Goal: Information Seeking & Learning: Learn about a topic

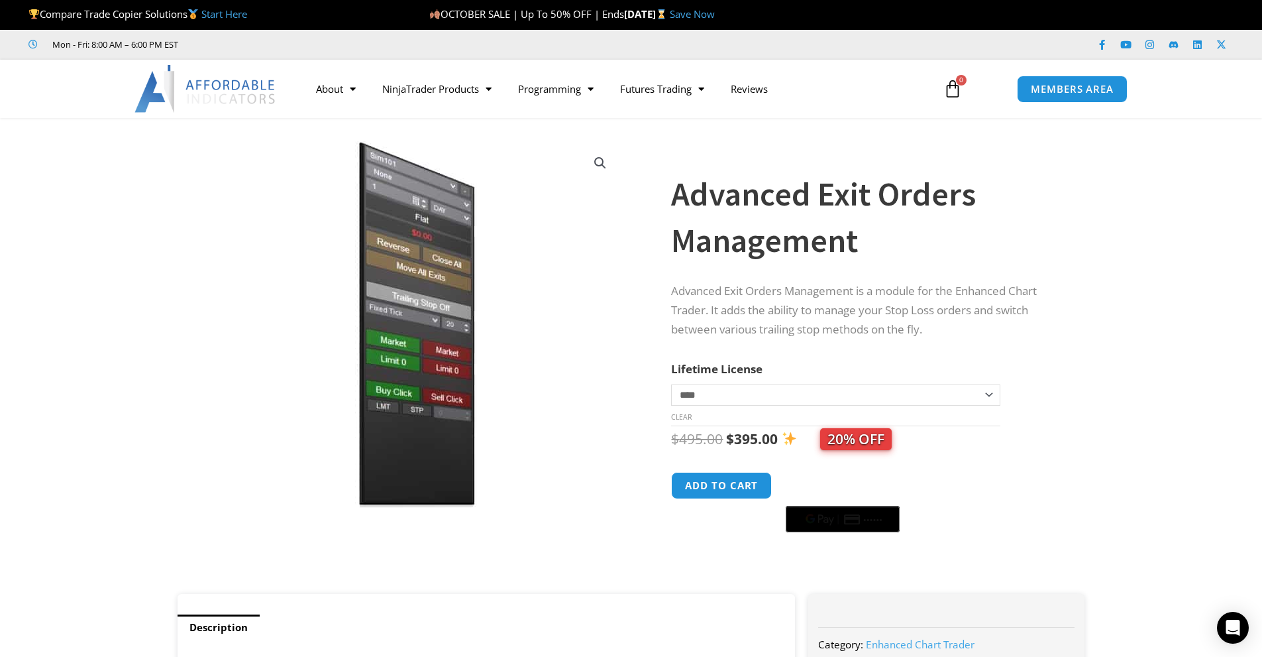
click at [736, 386] on select "**********" at bounding box center [835, 394] width 329 height 21
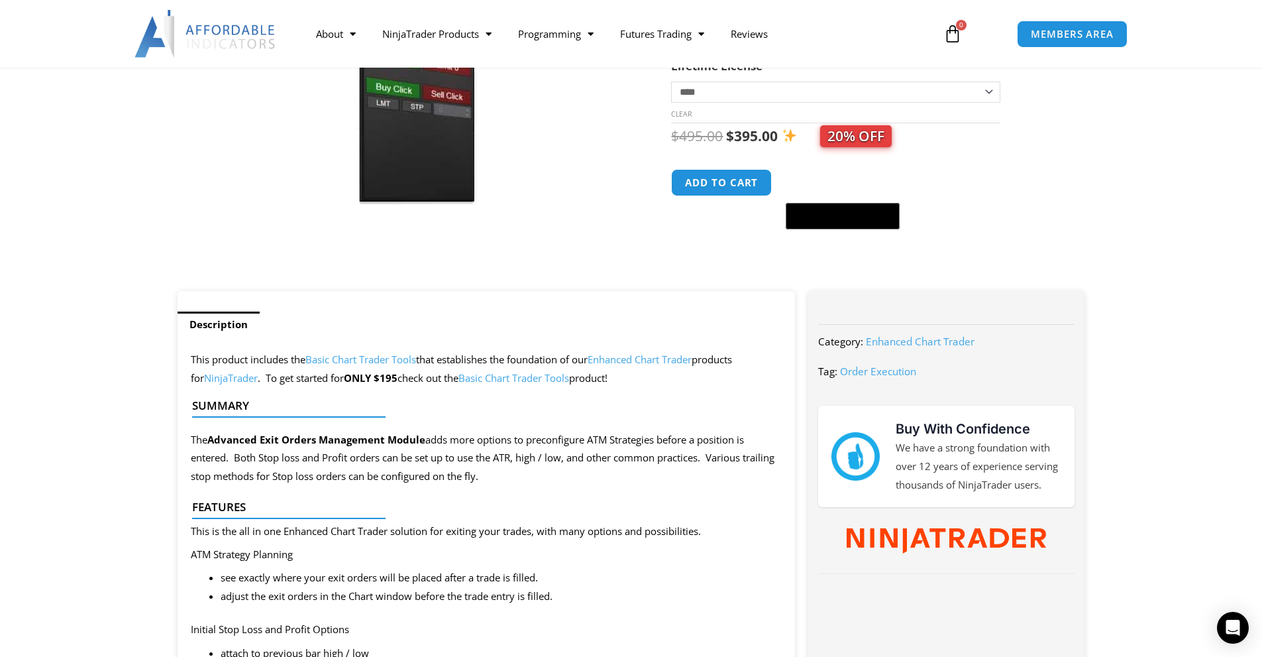
scroll to position [398, 0]
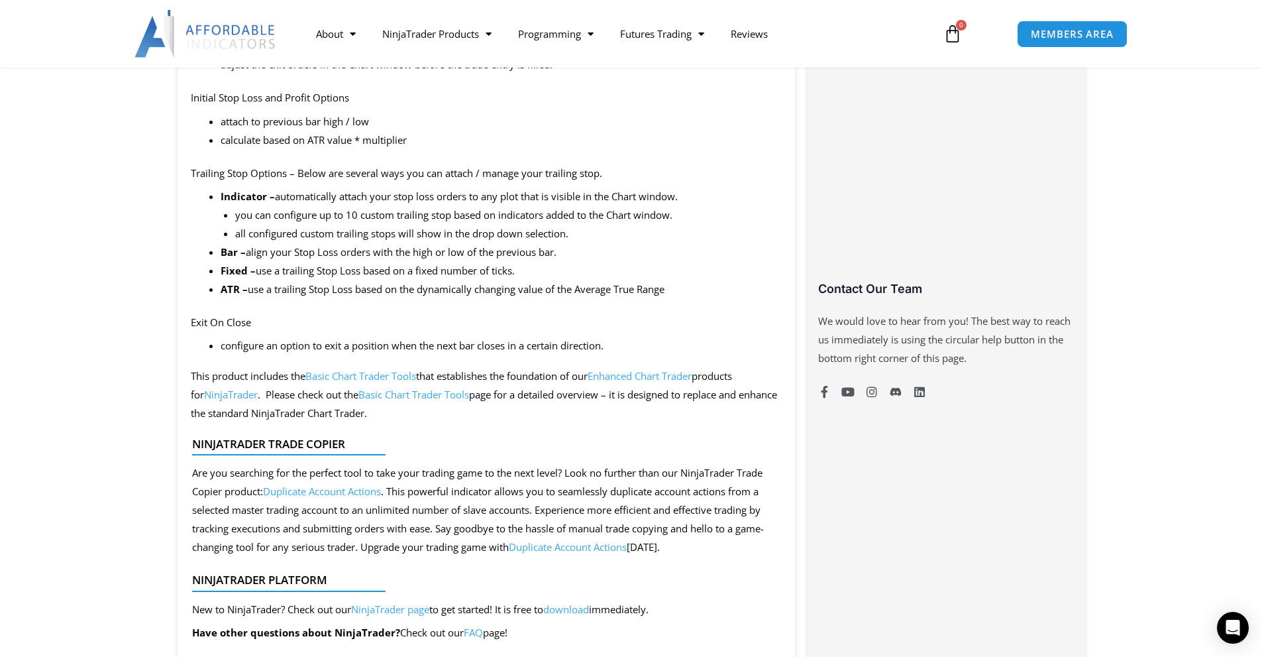
drag, startPoint x: 463, startPoint y: 276, endPoint x: 131, endPoint y: 215, distance: 338.2
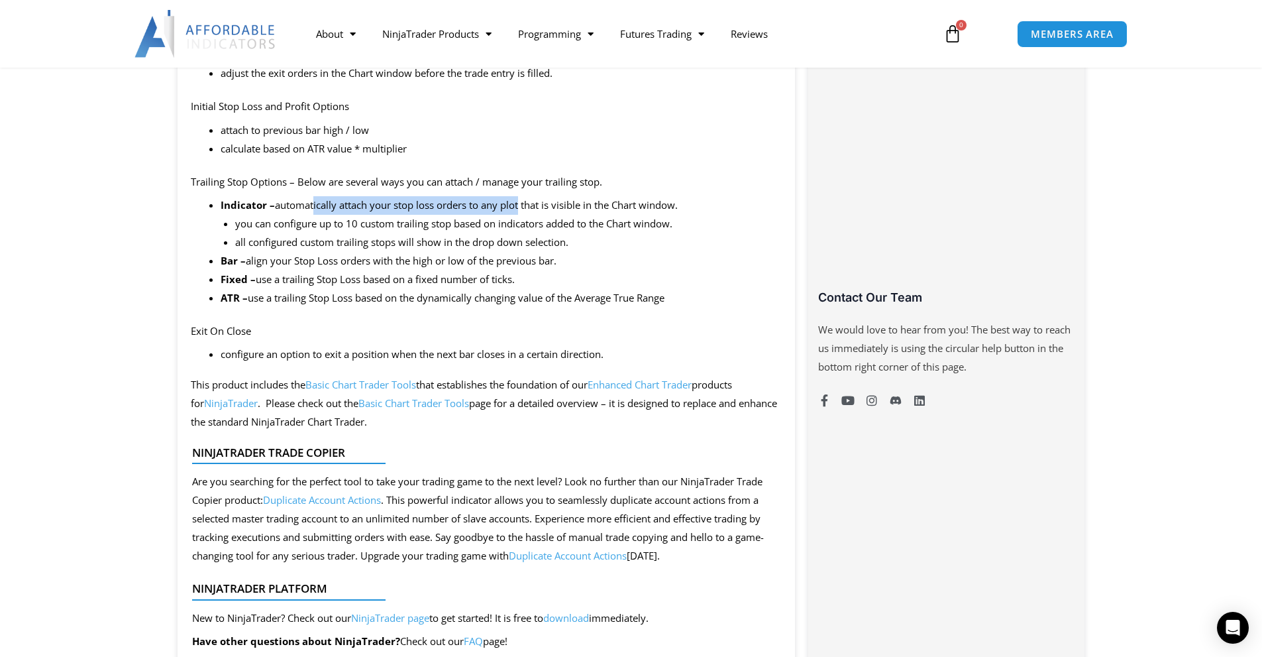
drag, startPoint x: 312, startPoint y: 205, endPoint x: 517, endPoint y: 203, distance: 204.8
click at [517, 203] on li "Indicator – automatically attach your stop loss orders to any plot that is visi…" at bounding box center [502, 224] width 562 height 56
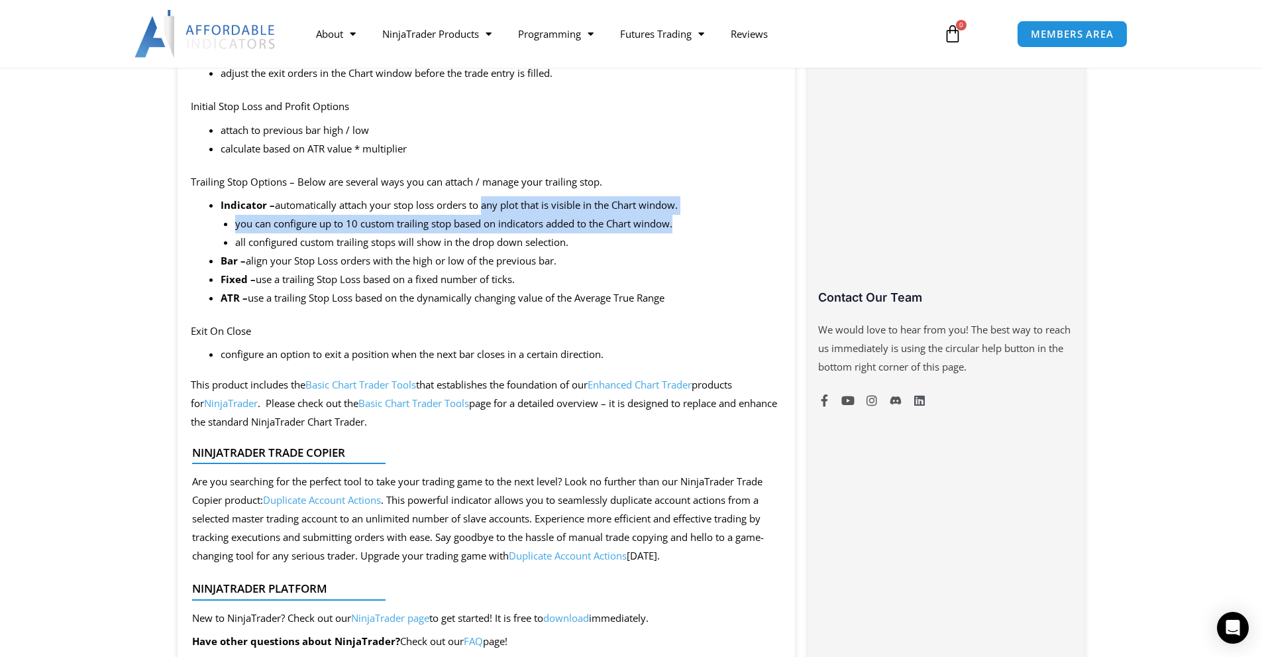
drag, startPoint x: 482, startPoint y: 207, endPoint x: 704, endPoint y: 227, distance: 222.1
click at [704, 227] on li "Indicator – automatically attach your stop loss orders to any plot that is visi…" at bounding box center [502, 224] width 562 height 56
click at [704, 227] on li "you can configure up to 10 custom trailing stop based on indicators added to th…" at bounding box center [508, 224] width 547 height 19
drag, startPoint x: 289, startPoint y: 227, endPoint x: 501, endPoint y: 229, distance: 212.0
click at [501, 229] on li "you can configure up to 10 custom trailing stop based on indicators added to th…" at bounding box center [508, 224] width 547 height 19
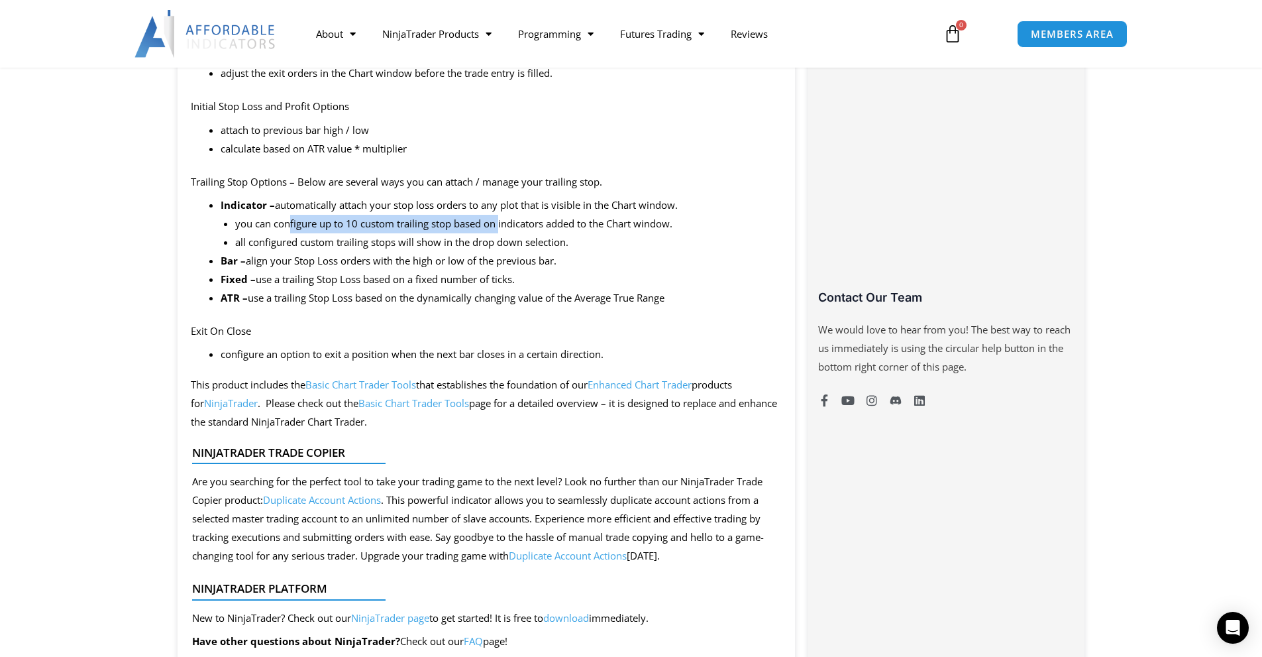
click at [501, 229] on li "you can configure up to 10 custom trailing stop based on indicators added to th…" at bounding box center [508, 224] width 547 height 19
drag, startPoint x: 394, startPoint y: 223, endPoint x: 525, endPoint y: 229, distance: 132.0
click at [525, 229] on li "you can configure up to 10 custom trailing stop based on indicators added to th…" at bounding box center [508, 224] width 547 height 19
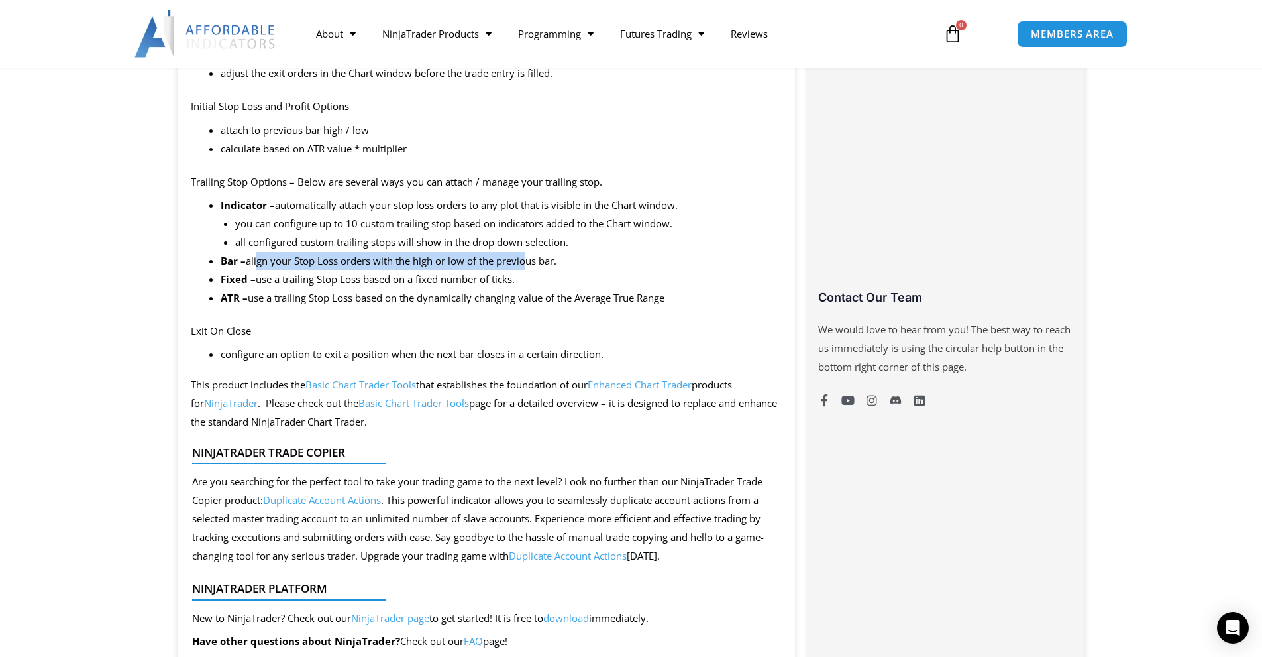
drag, startPoint x: 282, startPoint y: 261, endPoint x: 525, endPoint y: 266, distance: 243.9
click at [524, 266] on li "Bar – align your Stop Loss orders with the high or low of the previous bar." at bounding box center [502, 261] width 562 height 19
click at [378, 278] on li "Fixed – use a trailing Stop Loss based on a fixed number of ticks." at bounding box center [502, 279] width 562 height 19
drag, startPoint x: 244, startPoint y: 282, endPoint x: 633, endPoint y: 283, distance: 388.3
click at [633, 283] on li "Fixed – use a trailing Stop Loss based on a fixed number of ticks." at bounding box center [502, 279] width 562 height 19
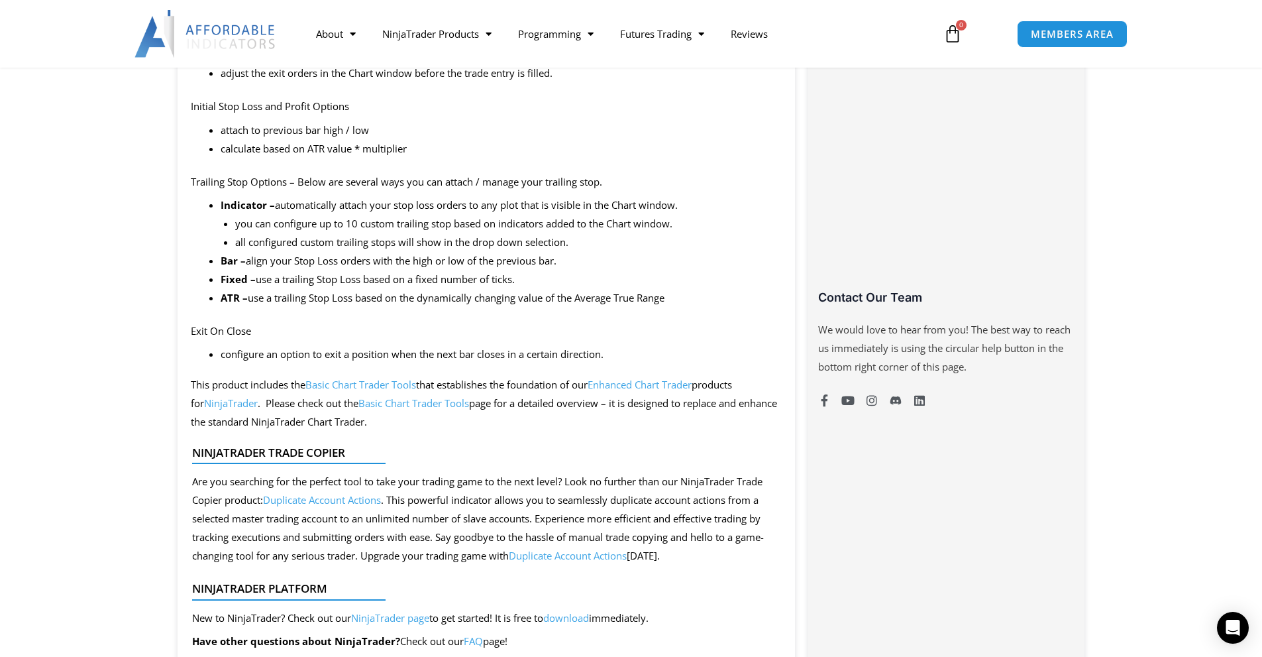
click at [633, 283] on li "Fixed – use a trailing Stop Loss based on a fixed number of ticks." at bounding box center [502, 279] width 562 height 19
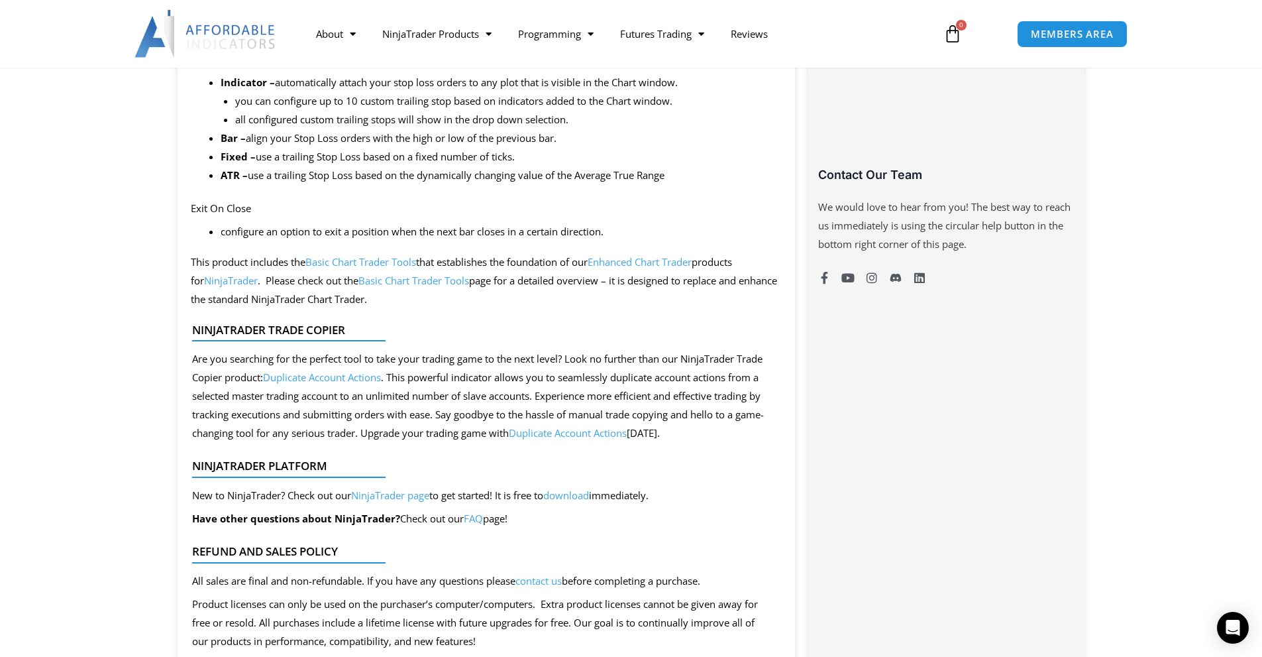
drag, startPoint x: 437, startPoint y: 325, endPoint x: 421, endPoint y: 365, distance: 42.8
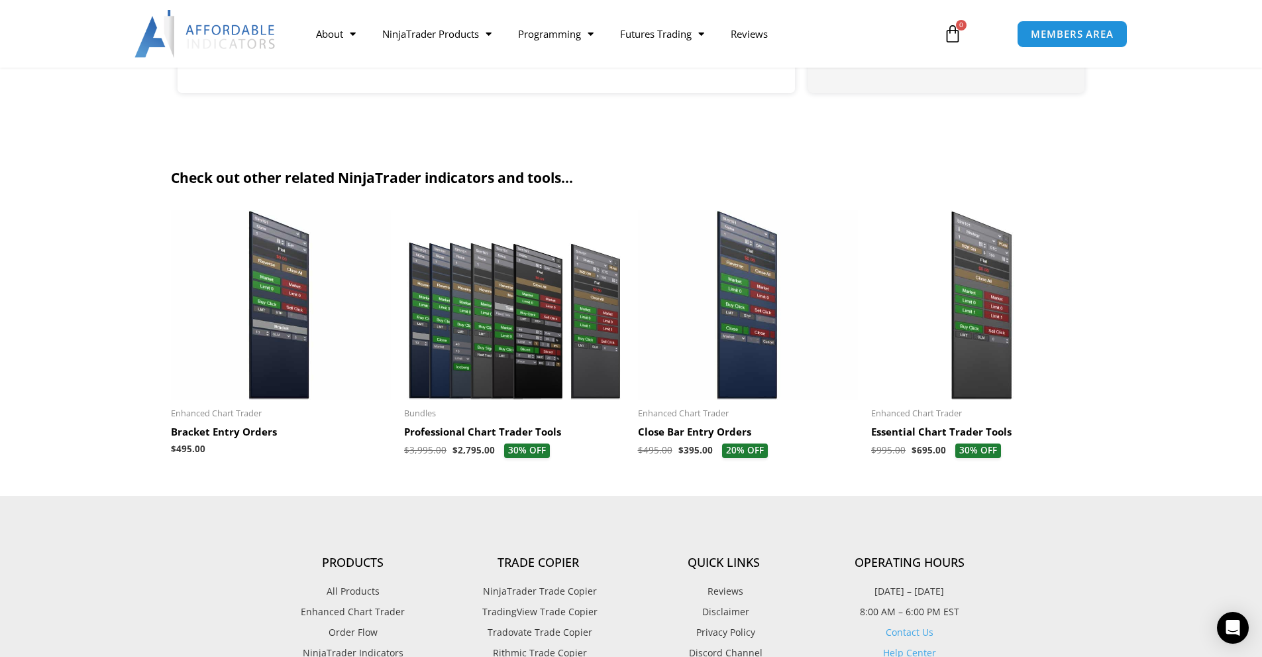
scroll to position [1820, 0]
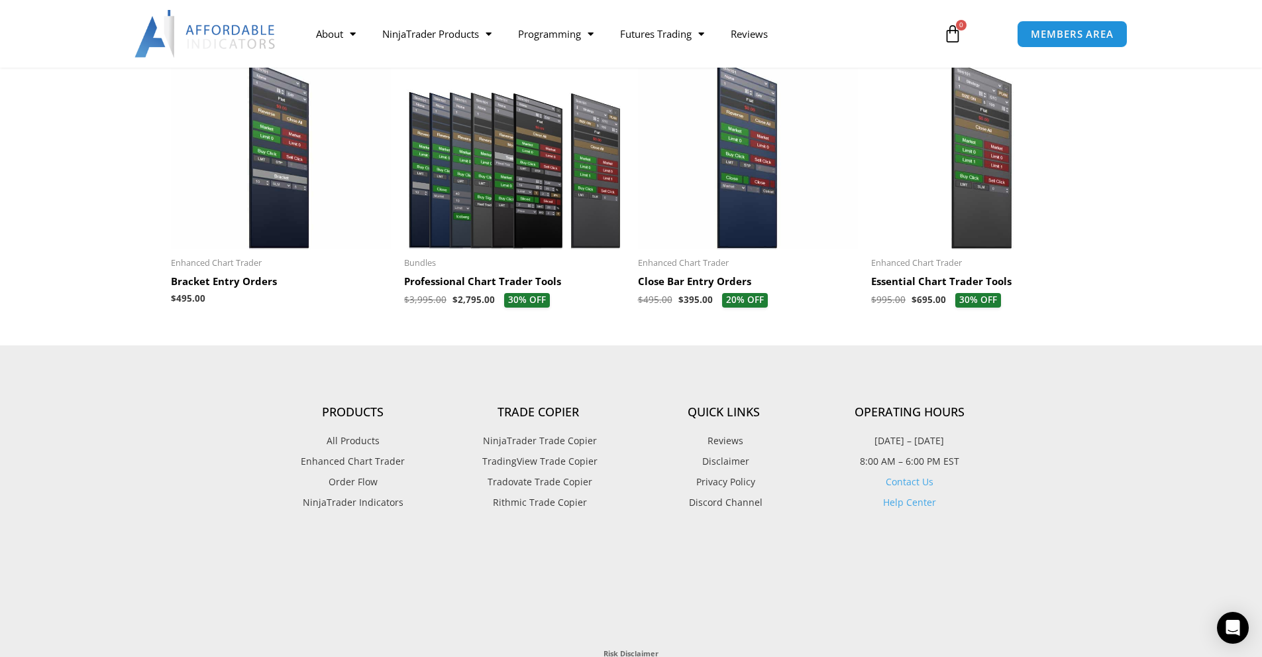
drag, startPoint x: 237, startPoint y: 431, endPoint x: 482, endPoint y: 315, distance: 272.1
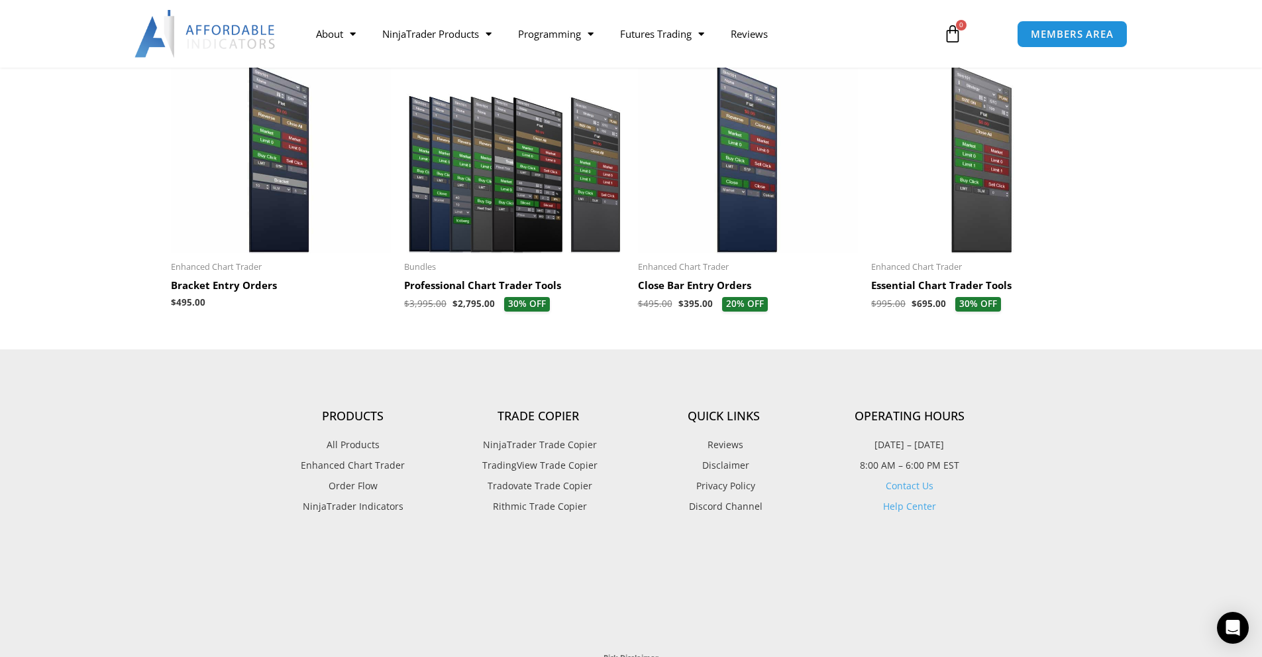
click at [468, 286] on h2 "Professional Chart Trader Tools" at bounding box center [514, 285] width 221 height 13
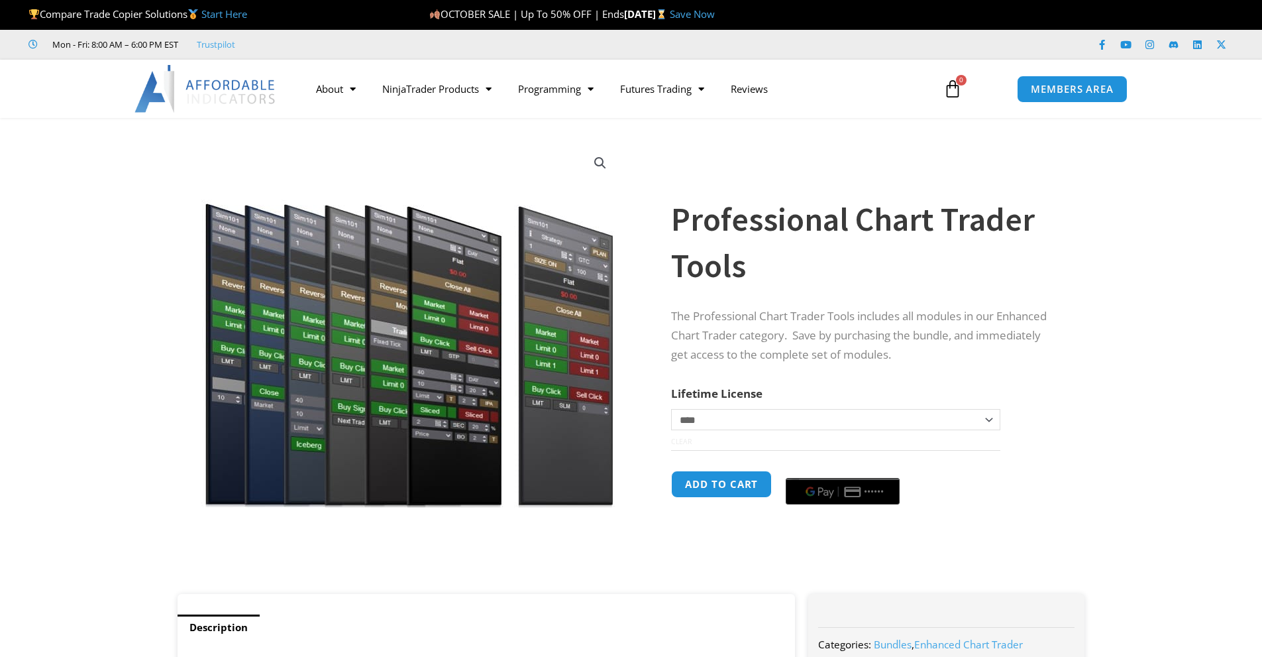
click at [335, 366] on img at bounding box center [409, 324] width 426 height 366
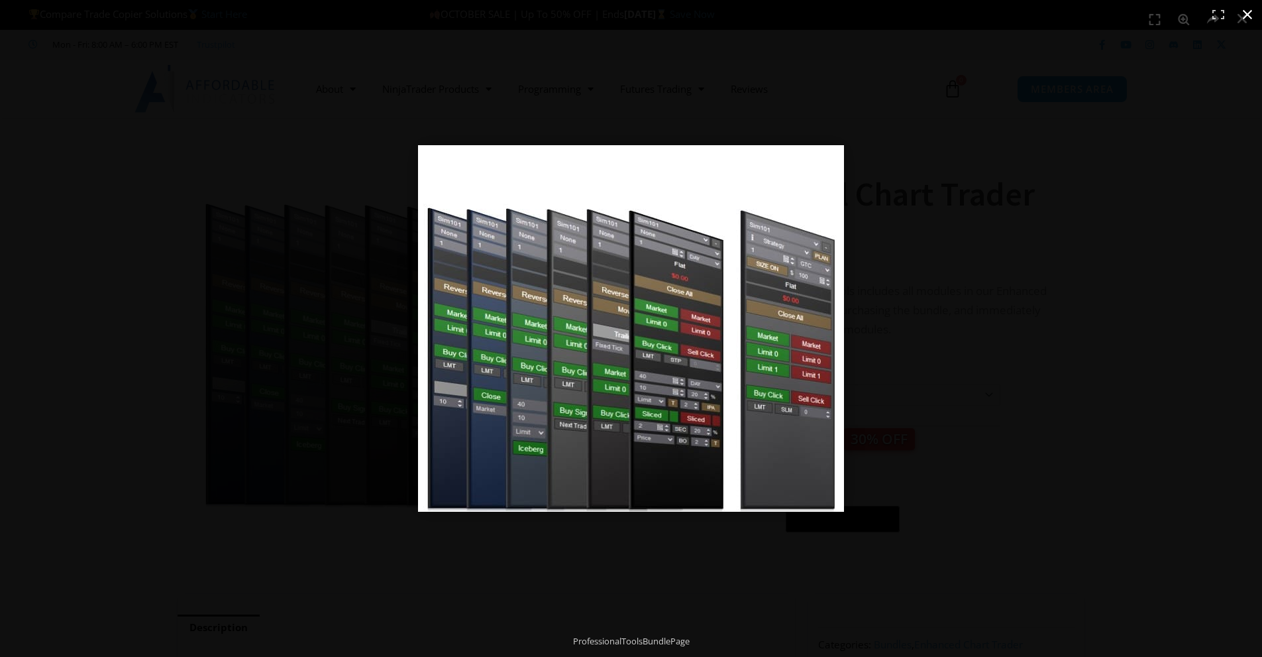
click at [967, 353] on div "Full screen image" at bounding box center [804, 346] width 773 height 402
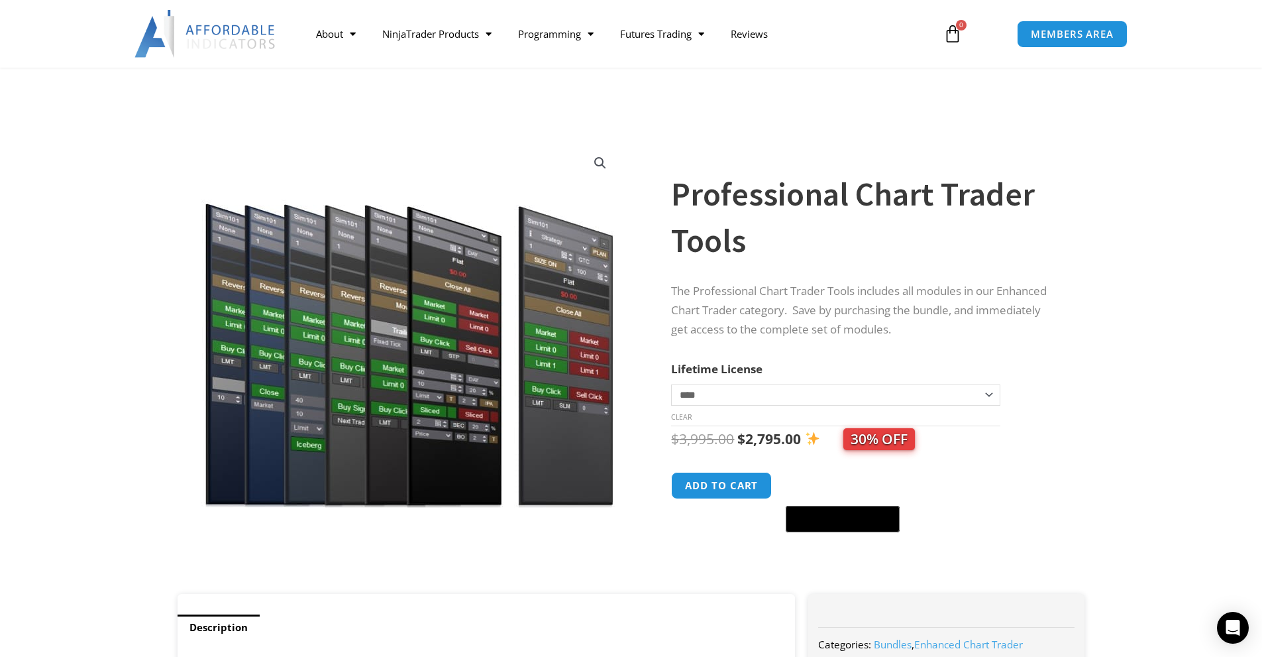
drag, startPoint x: 704, startPoint y: 303, endPoint x: 916, endPoint y: 13, distance: 359.0
